Goal: Communication & Community: Ask a question

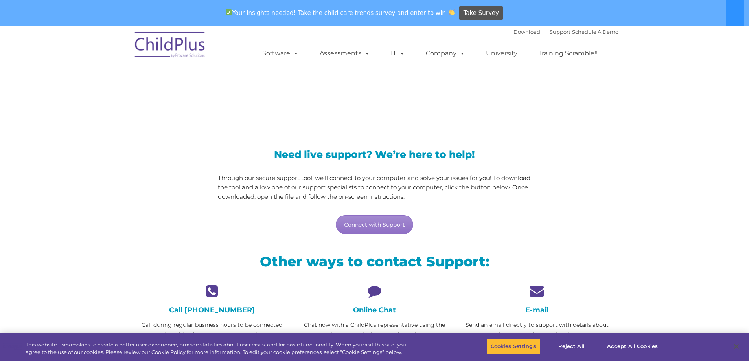
click at [374, 289] on icon at bounding box center [374, 291] width 151 height 14
click at [636, 349] on button "Accept All Cookies" at bounding box center [632, 347] width 59 height 17
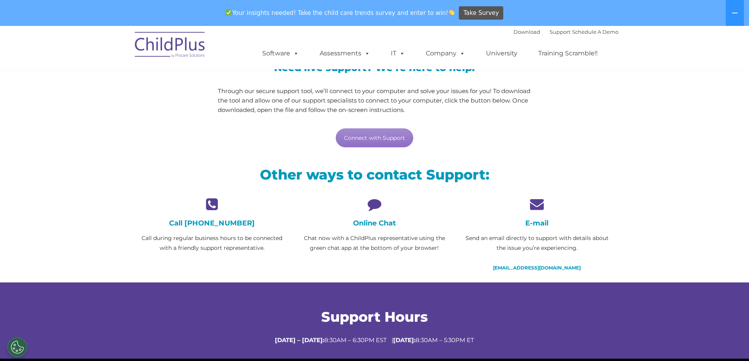
scroll to position [90, 0]
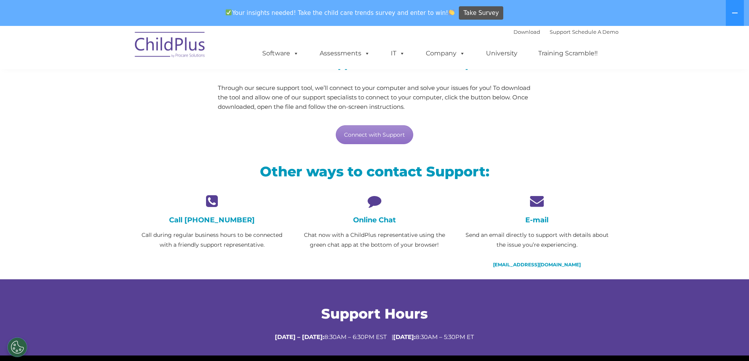
click at [380, 223] on h4 "Online Chat" at bounding box center [374, 220] width 151 height 9
click at [379, 219] on h4 "Online Chat" at bounding box center [374, 220] width 151 height 9
click at [380, 208] on div "Online Chat Chat now with a ChildPlus representative using the green chat app a…" at bounding box center [374, 222] width 151 height 56
click at [369, 210] on div "Online Chat Chat now with a ChildPlus representative using the green chat app a…" at bounding box center [374, 222] width 151 height 56
click at [365, 219] on h4 "Online Chat" at bounding box center [374, 220] width 151 height 9
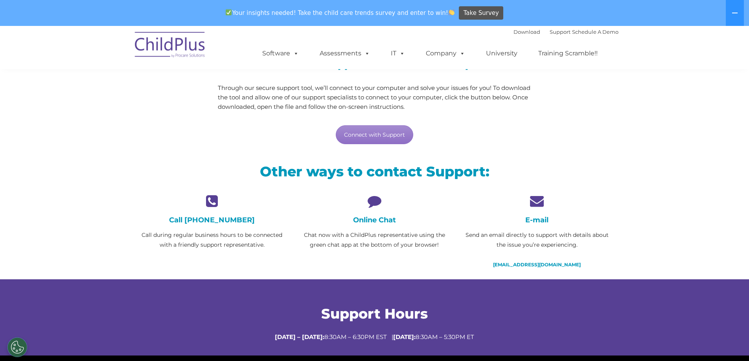
click at [395, 220] on h4 "Online Chat" at bounding box center [374, 220] width 151 height 9
click at [327, 241] on p "Chat now with a ChildPlus representative using the green chat app at the bottom…" at bounding box center [374, 240] width 151 height 20
click at [438, 251] on div "Online Chat Chat now with a ChildPlus representative using the green chat app a…" at bounding box center [374, 227] width 162 height 66
click at [441, 246] on p "Chat now with a ChildPlus representative using the green chat app at the bottom…" at bounding box center [374, 240] width 151 height 20
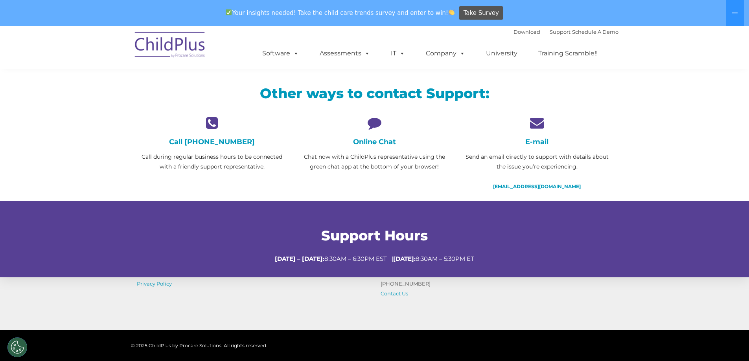
scroll to position [253, 0]
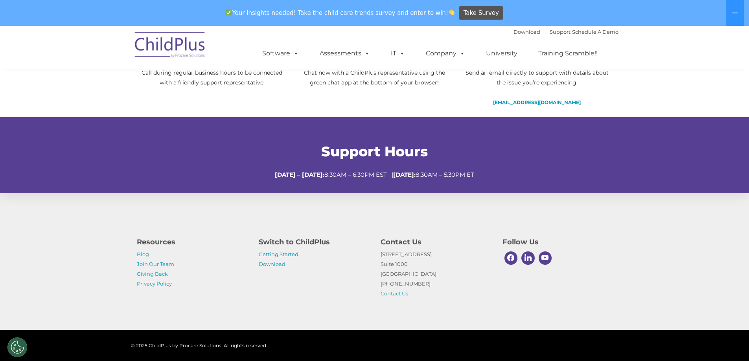
click at [393, 297] on p "1040 Crown Pointe Pkwy Suite 1000 Atlanta, GA 30338 (800) 888-6674 Contact Us" at bounding box center [436, 274] width 110 height 49
click at [395, 293] on link "Contact Us" at bounding box center [395, 294] width 28 height 6
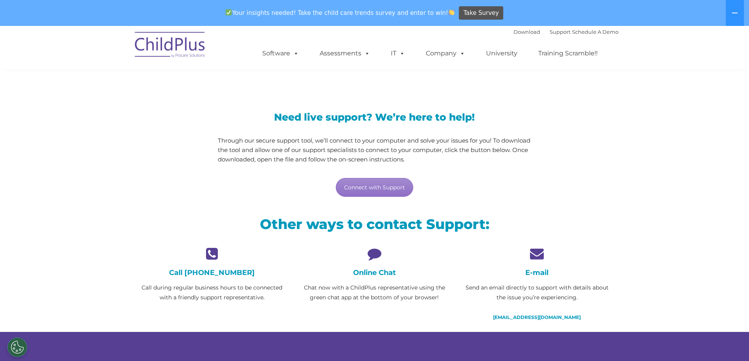
scroll to position [36, 0]
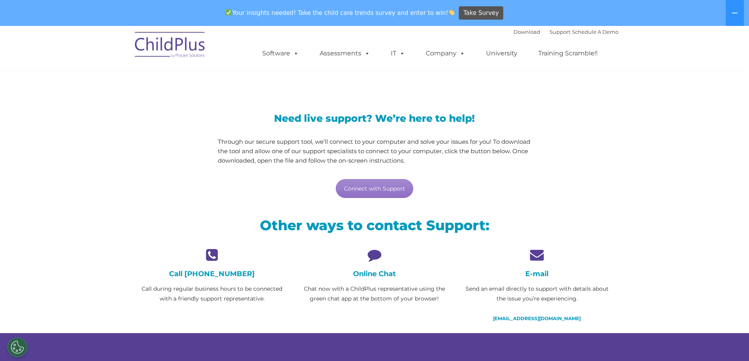
click at [375, 273] on h4 "Online Chat" at bounding box center [374, 274] width 151 height 9
drag, startPoint x: 375, startPoint y: 273, endPoint x: 372, endPoint y: 259, distance: 14.4
click at [376, 270] on h4 "Online Chat" at bounding box center [374, 274] width 151 height 9
click at [372, 259] on icon at bounding box center [374, 255] width 151 height 14
click at [372, 255] on icon at bounding box center [374, 255] width 151 height 14
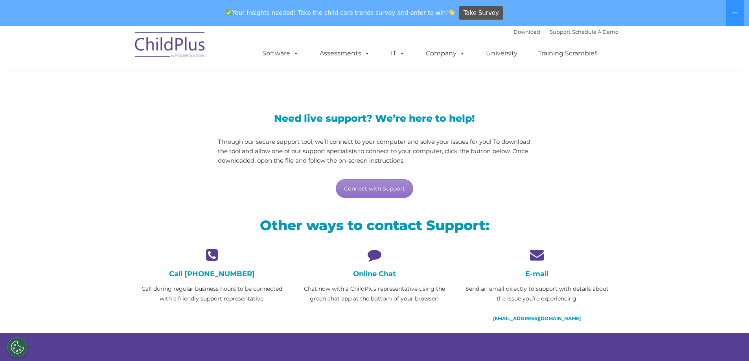
click at [357, 291] on p "Chat now with a ChildPlus representative using the green chat app at the bottom…" at bounding box center [374, 294] width 151 height 20
click at [422, 297] on p "Chat now with a ChildPlus representative using the green chat app at the bottom…" at bounding box center [374, 294] width 151 height 20
click at [382, 188] on link "Connect with Support" at bounding box center [374, 188] width 77 height 19
click at [550, 29] on link "Support" at bounding box center [560, 32] width 21 height 6
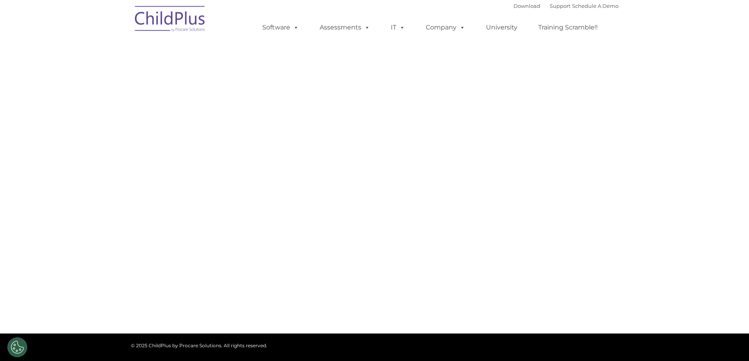
select select "MEDIUM"
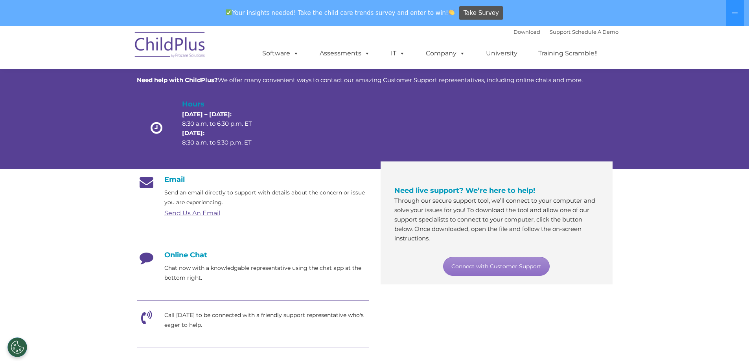
scroll to position [39, 0]
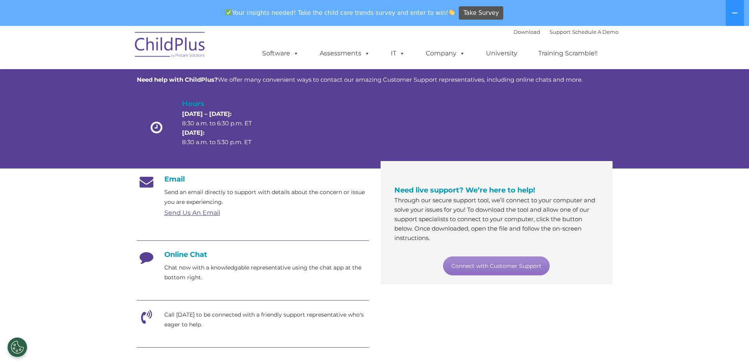
click at [196, 263] on p "Chat now with a knowledgable representative using the chat app at the bottom ri…" at bounding box center [266, 273] width 205 height 20
click at [194, 257] on h4 "Online Chat" at bounding box center [253, 255] width 232 height 9
click at [193, 255] on h4 "Online Chat" at bounding box center [253, 255] width 232 height 9
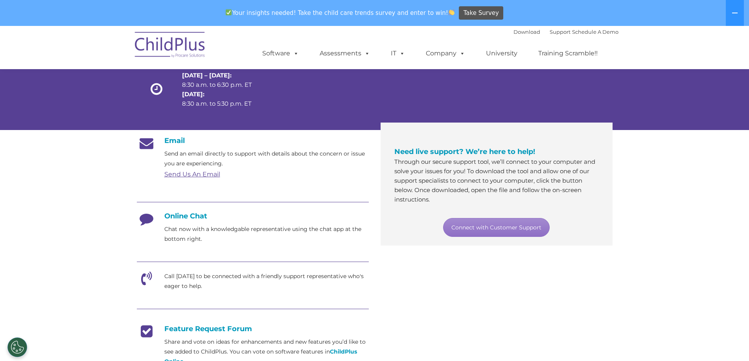
scroll to position [79, 0]
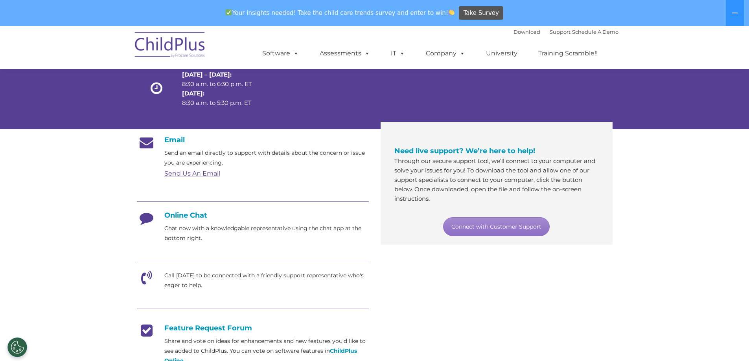
click at [194, 216] on h4 "Online Chat" at bounding box center [253, 215] width 232 height 9
click at [190, 241] on p "Chat now with a knowledgable representative using the chat app at the bottom ri…" at bounding box center [266, 234] width 205 height 20
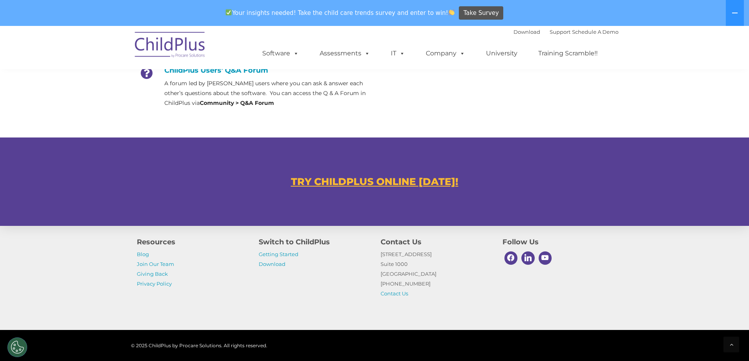
scroll to position [407, 0]
